Goal: Task Accomplishment & Management: Manage account settings

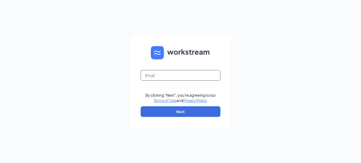
click at [158, 76] on input "text" at bounding box center [181, 75] width 80 height 11
type input "Store511@chenegaih.com"
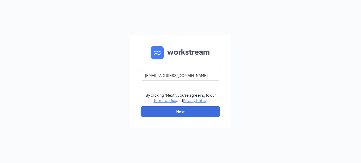
click at [167, 105] on form "Store511@chenegaih.com By clicking "Next", you're agreeing to our Terms of Use …" at bounding box center [180, 81] width 101 height 92
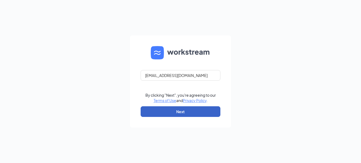
click at [167, 108] on button "Next" at bounding box center [181, 111] width 80 height 11
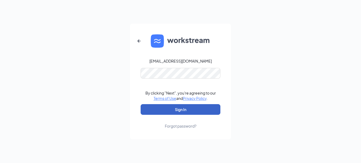
click at [163, 106] on button "Sign In" at bounding box center [181, 109] width 80 height 11
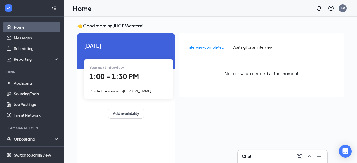
click at [148, 89] on div "Onsite Interview with [PERSON_NAME]" at bounding box center [128, 91] width 78 height 6
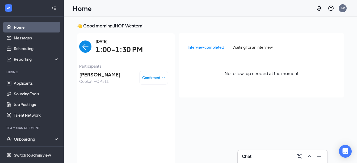
scroll to position [2, 0]
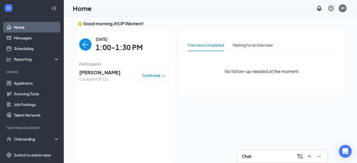
click at [153, 76] on span "Confirmed" at bounding box center [151, 75] width 18 height 5
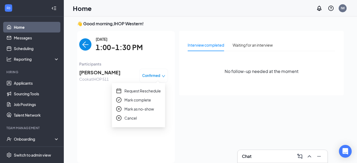
click at [147, 92] on span "Request Reschedule" at bounding box center [142, 91] width 36 height 6
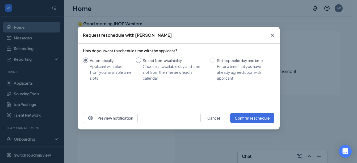
click at [146, 62] on div "Select from availability" at bounding box center [174, 60] width 63 height 6
click at [141, 62] on input "Select from availability Choose an available day and time slot from the intervi…" at bounding box center [138, 59] width 5 height 5
radio input "true"
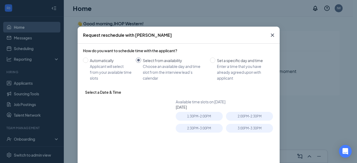
radio input "false"
type input "[DATE]"
click at [210, 62] on input "Set a specific day and time Enter a time that you have already agreed upon with…" at bounding box center [212, 59] width 5 height 5
radio input "true"
radio input "false"
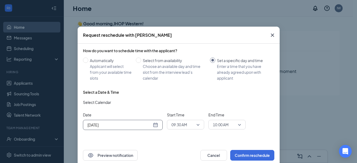
click at [153, 124] on div "[DATE]" at bounding box center [122, 125] width 71 height 6
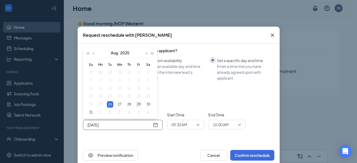
type input "[DATE]"
click at [136, 103] on div "29" at bounding box center [139, 104] width 6 height 6
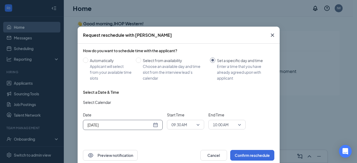
click at [194, 124] on span "09:30 AM" at bounding box center [185, 124] width 28 height 8
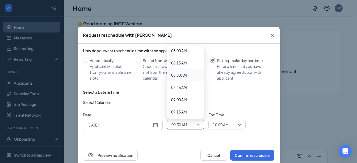
scroll to position [383, 0]
click at [182, 109] on span "09:00 AM" at bounding box center [179, 112] width 16 height 6
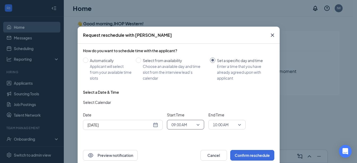
scroll to position [10, 0]
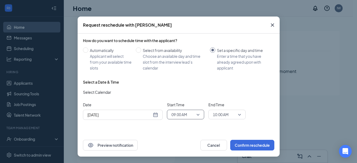
click at [231, 113] on span "10:00 AM" at bounding box center [224, 114] width 23 height 8
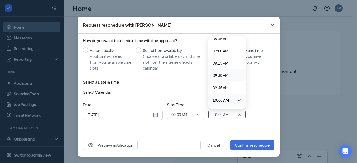
click at [228, 75] on span "09:30 AM" at bounding box center [227, 75] width 29 height 6
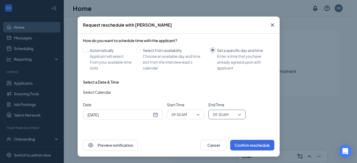
click at [264, 104] on div "Date [DATE] [DATE] Su Mo Tu We Th Fr Sa 27 28 29 30 31 1 2 3 4 5 6 7 8 9 10 11 …" at bounding box center [178, 111] width 191 height 18
click at [247, 145] on button "Confirm reschedule" at bounding box center [252, 144] width 44 height 11
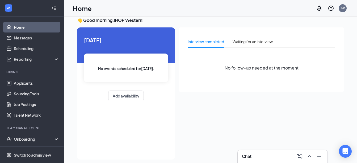
scroll to position [0, 0]
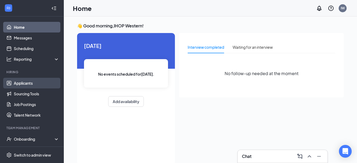
click at [44, 81] on link "Applicants" at bounding box center [36, 83] width 45 height 11
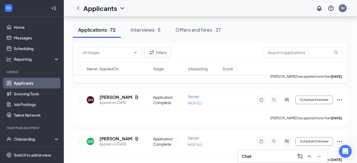
scroll to position [478, 0]
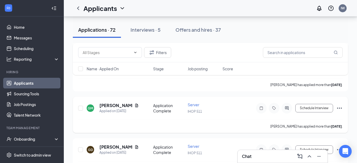
click at [341, 107] on icon "Ellipses" at bounding box center [339, 108] width 6 height 6
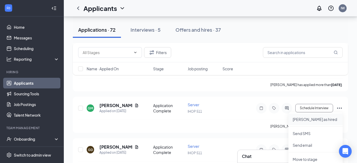
scroll to position [505, 0]
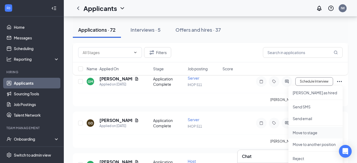
click at [317, 131] on p "Move to stage" at bounding box center [316, 132] width 46 height 5
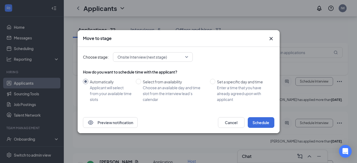
click at [273, 40] on icon "Cross" at bounding box center [271, 38] width 6 height 6
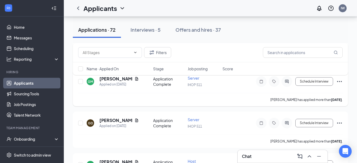
click at [338, 81] on icon "Ellipses" at bounding box center [339, 81] width 6 height 6
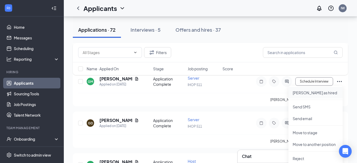
click at [313, 93] on p "[PERSON_NAME] as hired" at bounding box center [316, 92] width 46 height 5
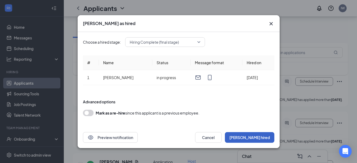
click at [265, 137] on button "[PERSON_NAME] hired" at bounding box center [249, 137] width 49 height 11
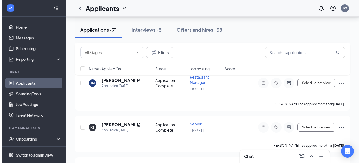
scroll to position [1674, 0]
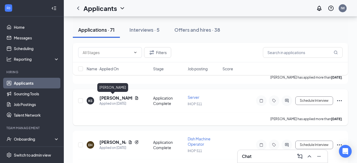
click at [117, 96] on h5 "[PERSON_NAME]" at bounding box center [115, 98] width 33 height 6
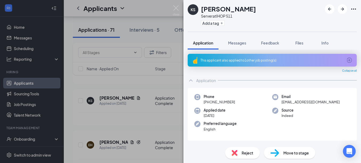
click at [247, 151] on span "Reject" at bounding box center [248, 153] width 12 height 6
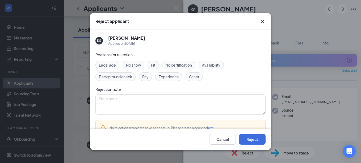
click at [153, 65] on span "Fit" at bounding box center [153, 65] width 4 height 6
click at [255, 146] on div "Cancel Reject" at bounding box center [180, 138] width 181 height 21
click at [254, 142] on button "Reject" at bounding box center [252, 139] width 27 height 11
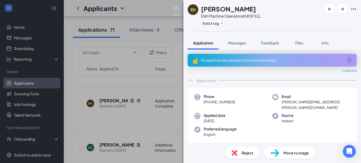
click at [176, 9] on img at bounding box center [176, 10] width 7 height 10
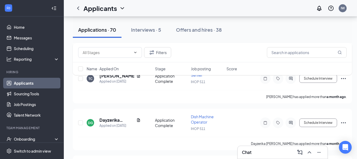
scroll to position [2391, 0]
click at [268, 155] on div "Chat" at bounding box center [282, 152] width 81 height 9
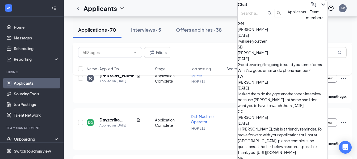
click at [280, 2] on div "Chat" at bounding box center [283, 4] width 90 height 9
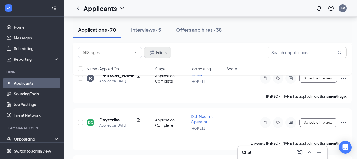
scroll to position [2126, 0]
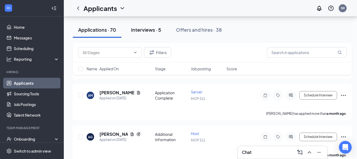
click at [148, 31] on div "Interviews · 5" at bounding box center [146, 29] width 30 height 7
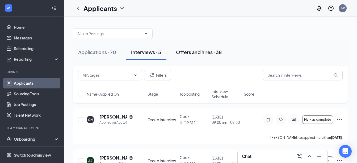
click at [192, 52] on div "Offers and hires · 38" at bounding box center [199, 52] width 46 height 7
